Goal: Navigation & Orientation: Understand site structure

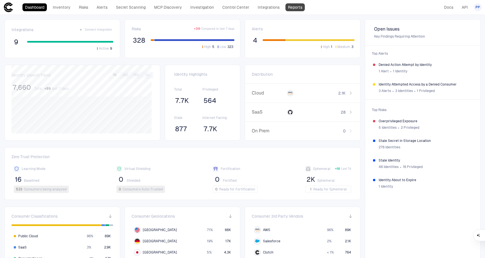
click at [298, 9] on link "Reports" at bounding box center [295, 7] width 19 height 8
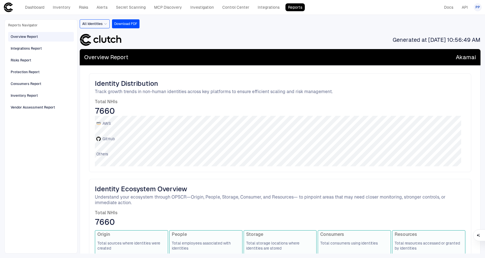
click at [90, 25] on span "All Identities" at bounding box center [92, 24] width 21 height 4
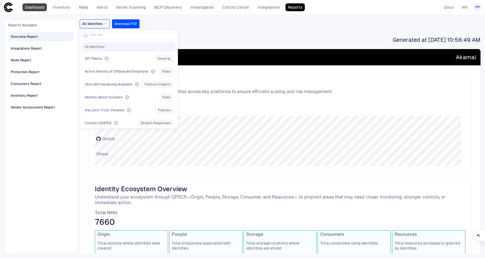
click at [34, 8] on link "Dashboard" at bounding box center [34, 7] width 24 height 8
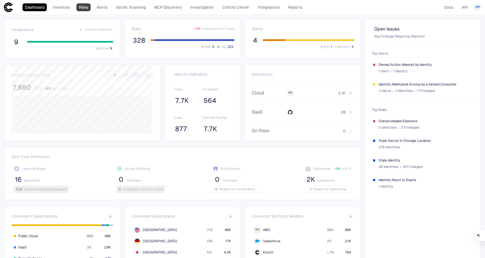
click at [89, 9] on link "Risks" at bounding box center [83, 7] width 14 height 8
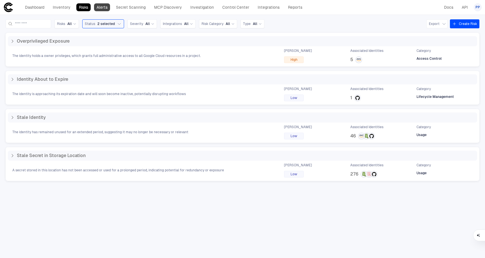
click at [102, 9] on link "Alerts" at bounding box center [102, 7] width 16 height 8
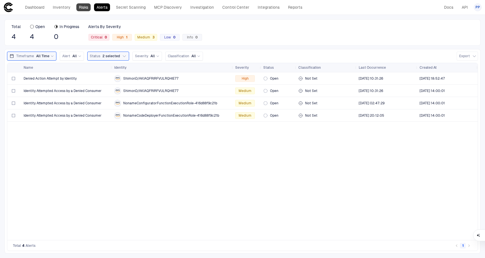
click at [83, 8] on link "Risks" at bounding box center [83, 7] width 14 height 8
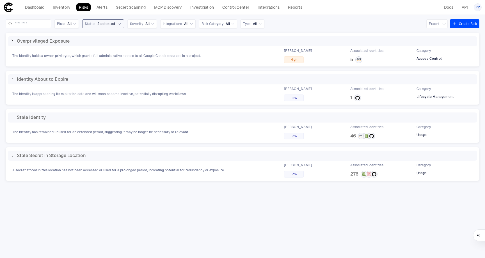
click at [122, 24] on icon "button" at bounding box center [119, 24] width 4 height 4
click at [297, 26] on div "Risks All Status All Open In Progress Resolved Ignored 0 selected Severity All …" at bounding box center [243, 23] width 474 height 9
click at [107, 5] on link "Alerts" at bounding box center [102, 7] width 16 height 8
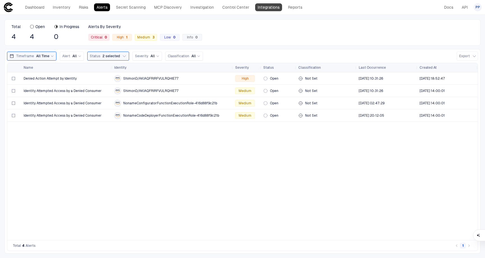
click at [274, 8] on link "Integrations" at bounding box center [268, 7] width 27 height 8
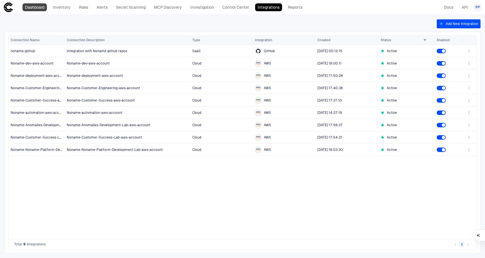
click at [34, 8] on link "Dashboard" at bounding box center [34, 7] width 24 height 8
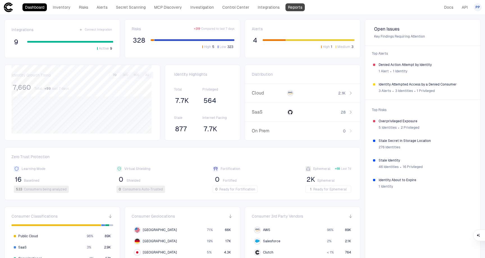
click at [295, 10] on link "Reports" at bounding box center [295, 7] width 19 height 8
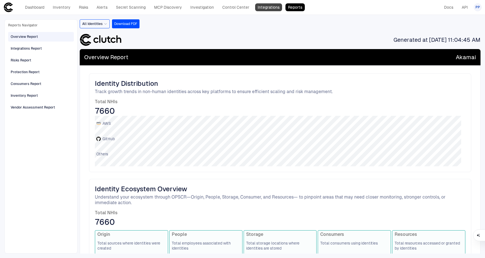
click at [267, 6] on link "Integrations" at bounding box center [268, 7] width 27 height 8
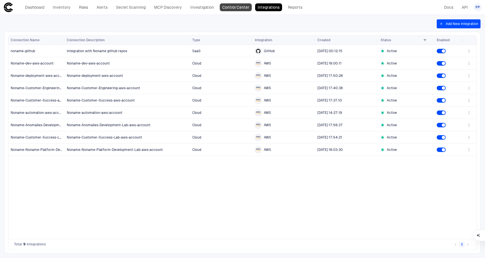
click at [235, 8] on link "Control Center" at bounding box center [236, 7] width 32 height 8
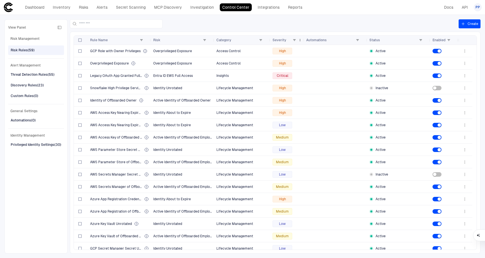
click at [275, 38] on span "Severity" at bounding box center [280, 40] width 14 height 4
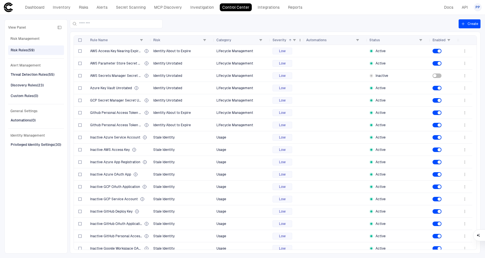
click at [278, 39] on span "Severity" at bounding box center [280, 40] width 14 height 4
